Goal: Book appointment/travel/reservation

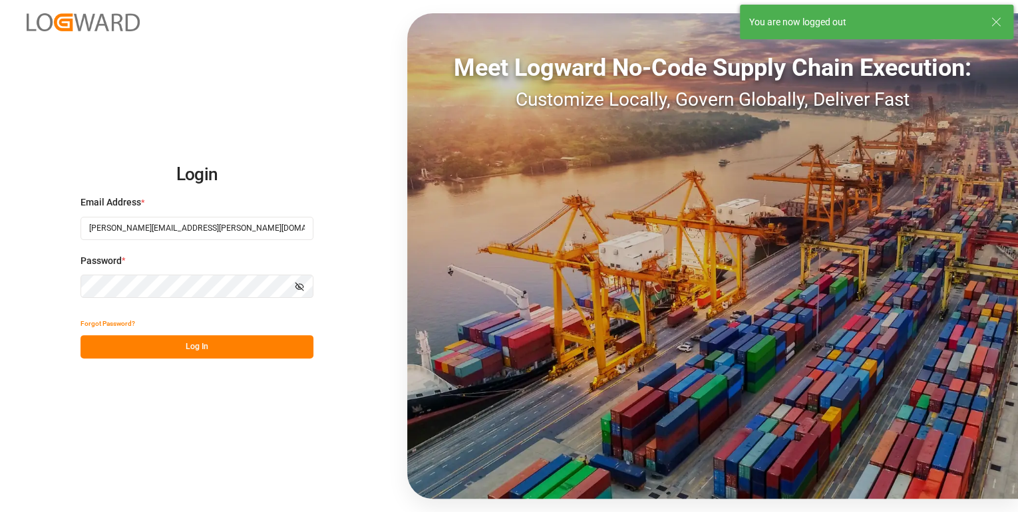
click at [150, 343] on button "Log In" at bounding box center [197, 346] width 233 height 23
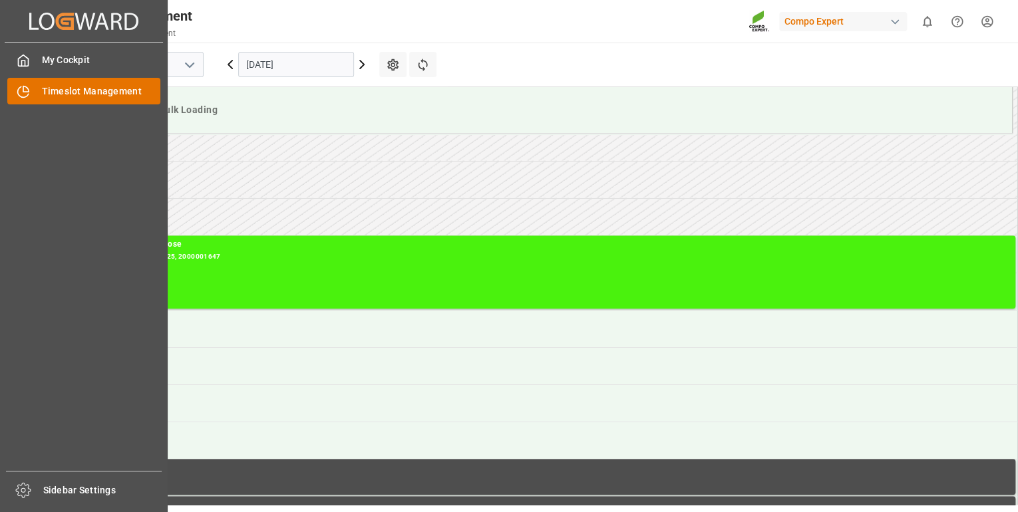
scroll to position [364, 0]
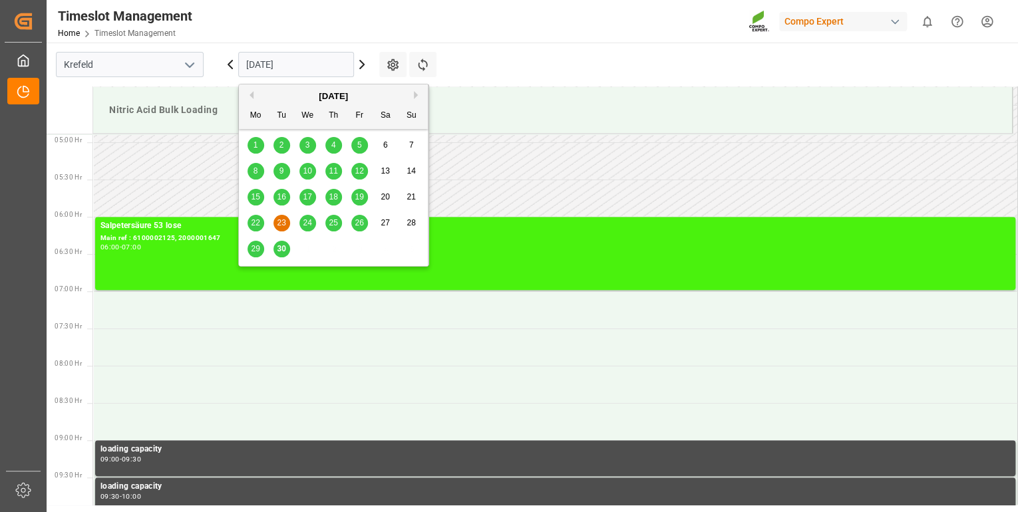
click at [260, 62] on input "[DATE]" at bounding box center [296, 64] width 116 height 25
click at [278, 252] on span "30" at bounding box center [281, 248] width 9 height 9
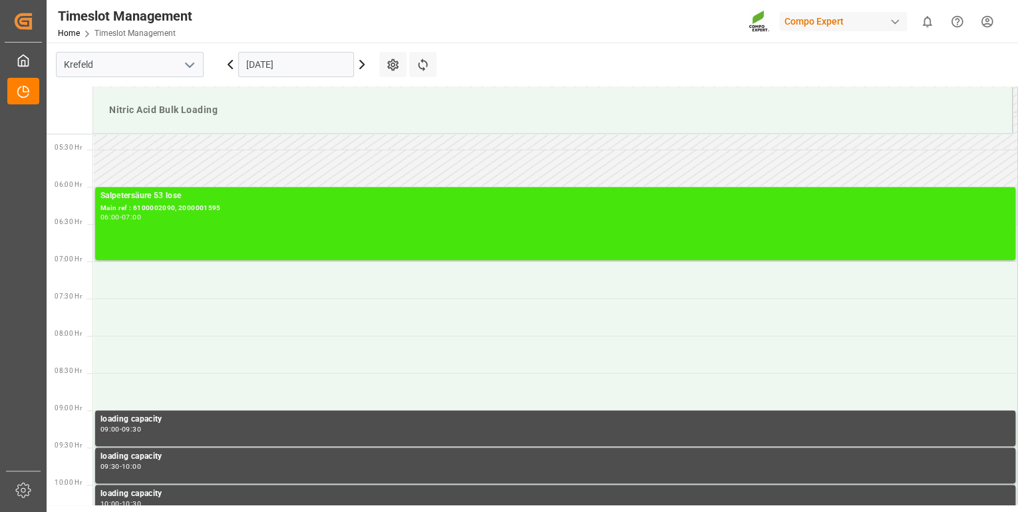
scroll to position [258, 0]
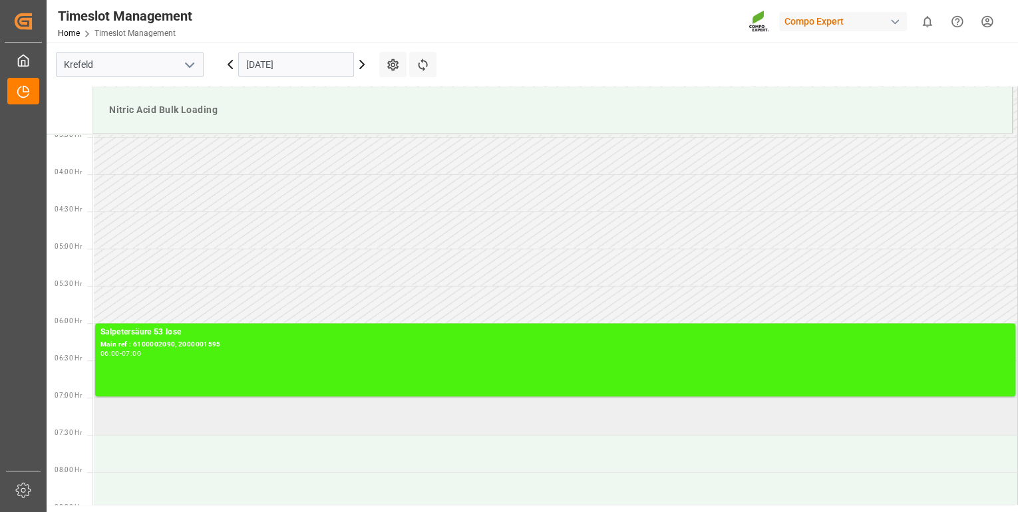
click at [219, 433] on td at bounding box center [555, 416] width 925 height 37
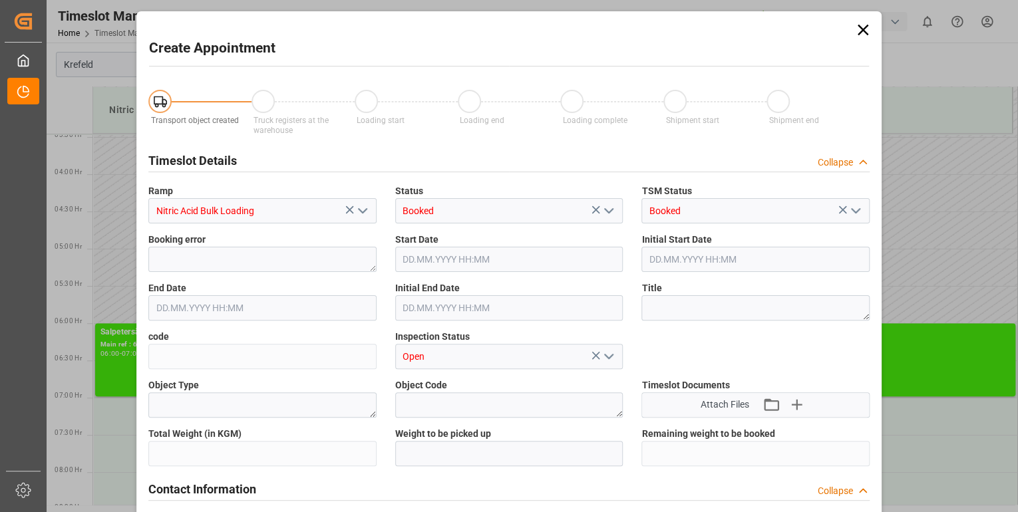
type input "[DATE] 07:00"
type input "[DATE] 07:30"
click at [122, 409] on div "Create Appointment Transport object created Truck registers at the warehouse Lo…" at bounding box center [509, 256] width 1018 height 512
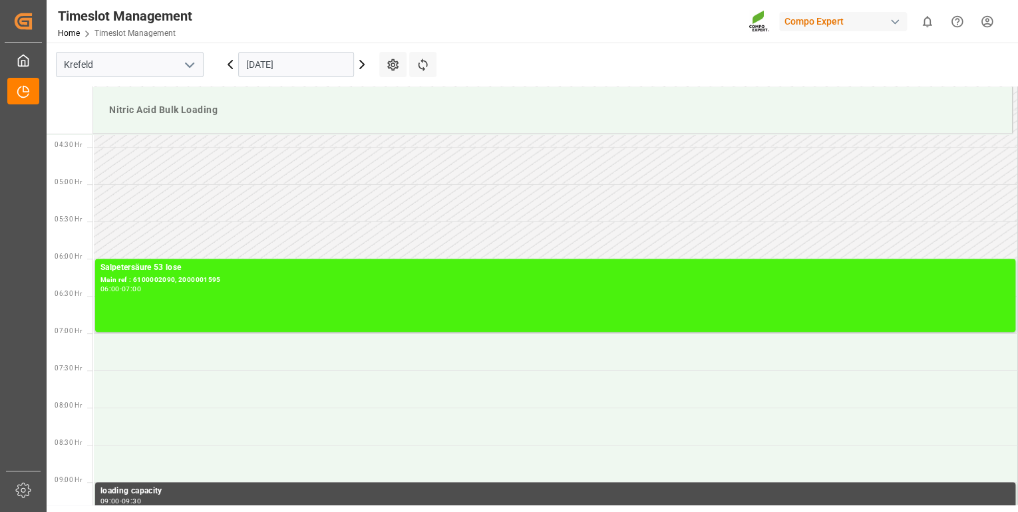
scroll to position [300, 0]
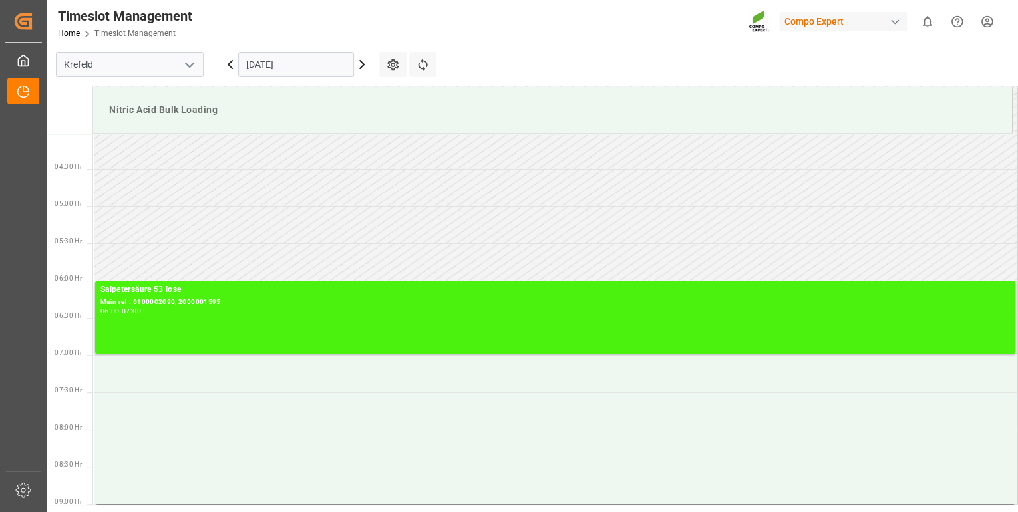
click at [228, 64] on icon at bounding box center [230, 65] width 4 height 8
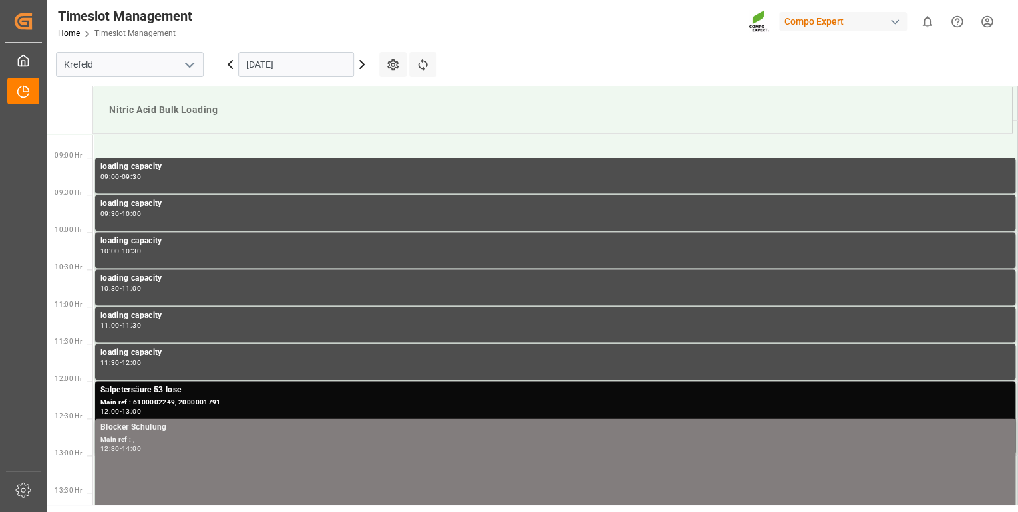
scroll to position [524, 0]
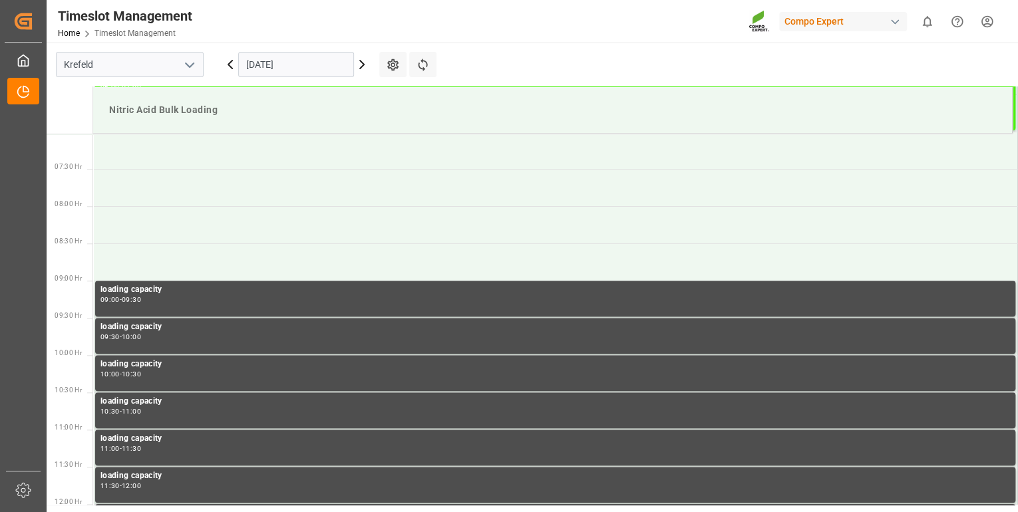
click at [362, 64] on icon at bounding box center [362, 65] width 16 height 16
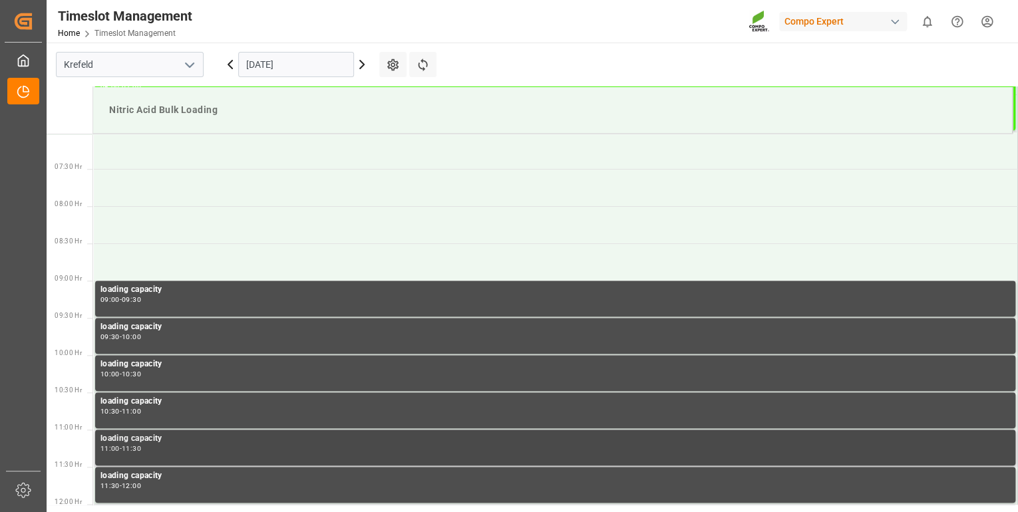
scroll to position [630, 0]
